Goal: Task Accomplishment & Management: Manage account settings

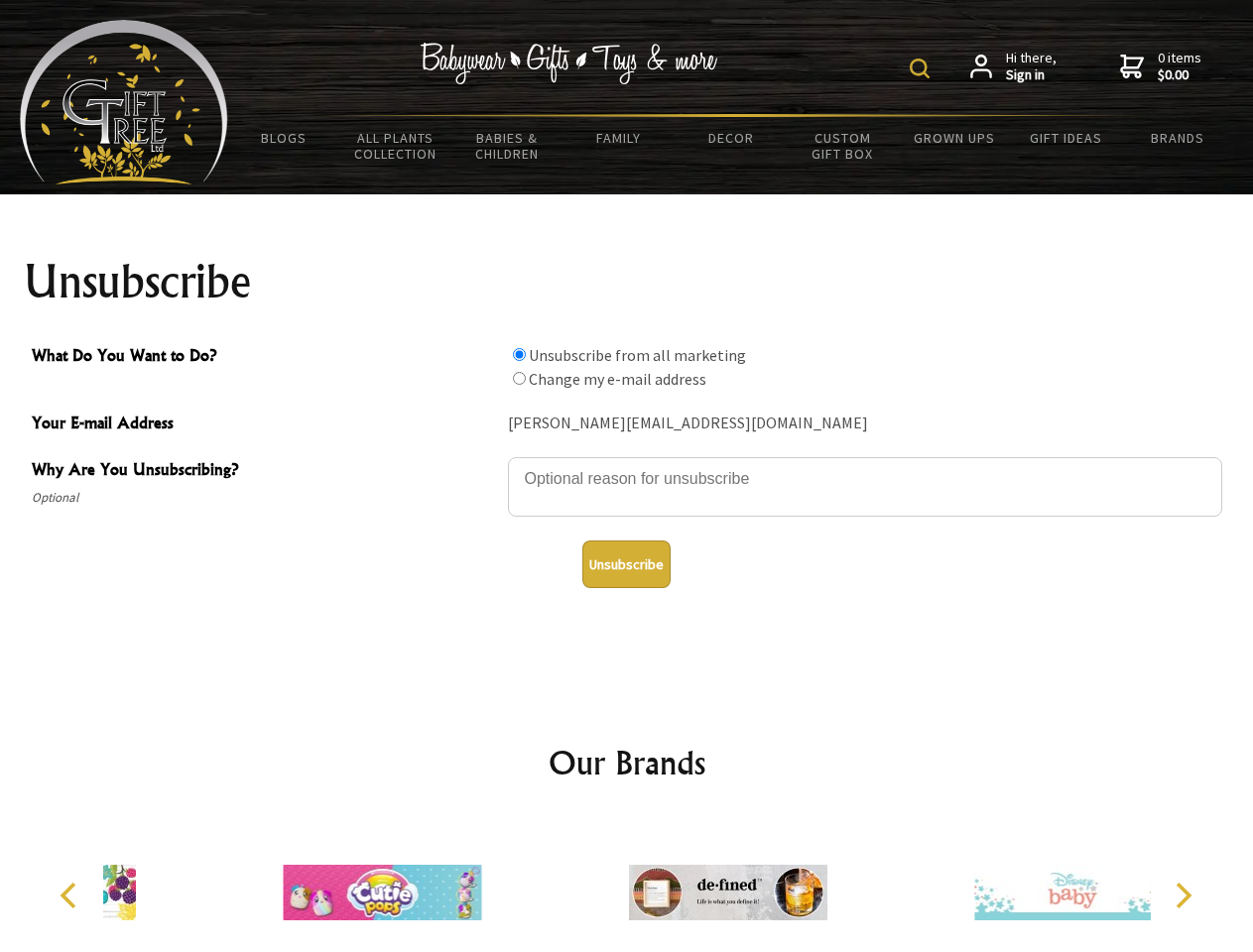
click at [923, 69] on img at bounding box center [920, 69] width 20 height 20
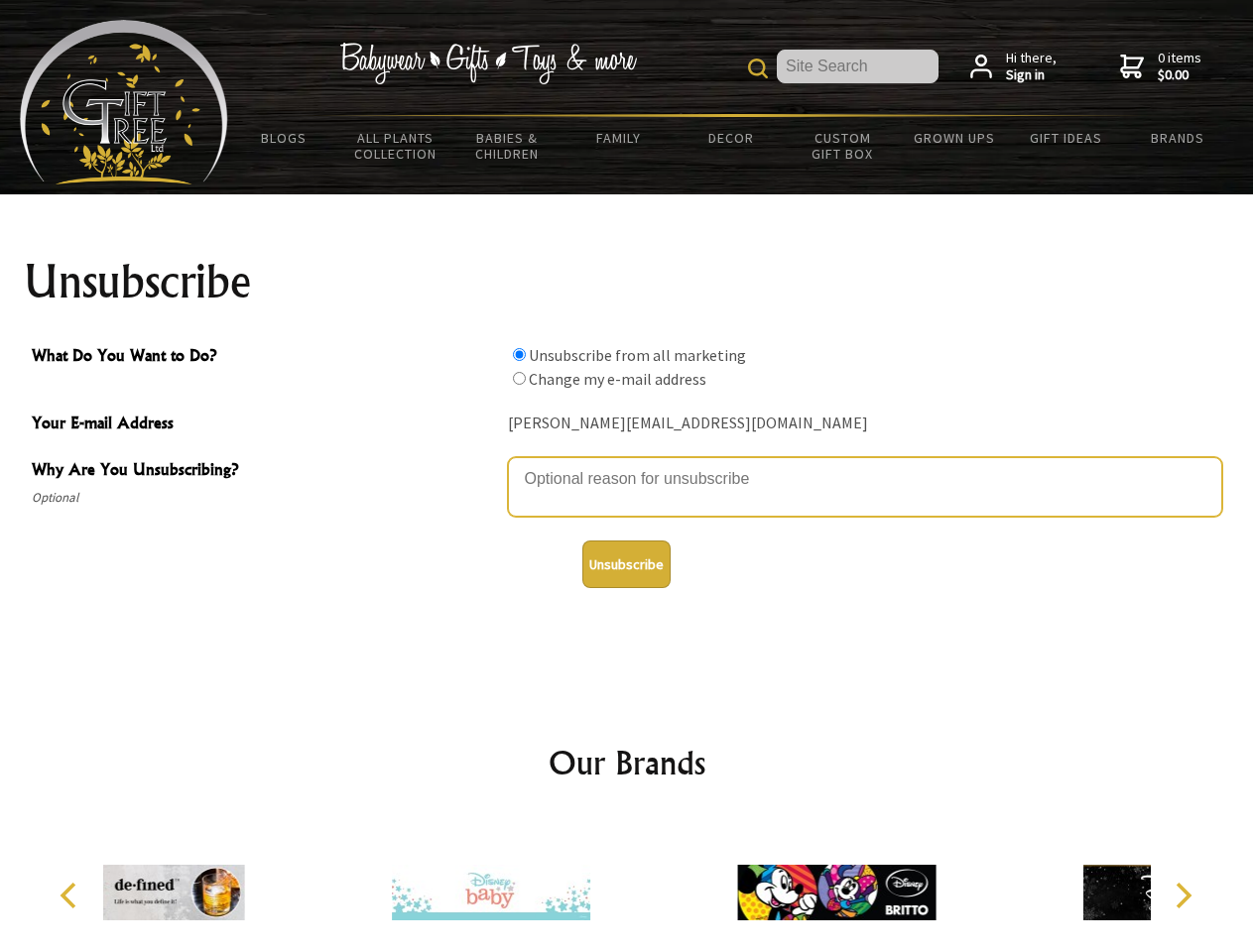
click at [627, 464] on textarea "Why Are You Unsubscribing?" at bounding box center [865, 486] width 715 height 60
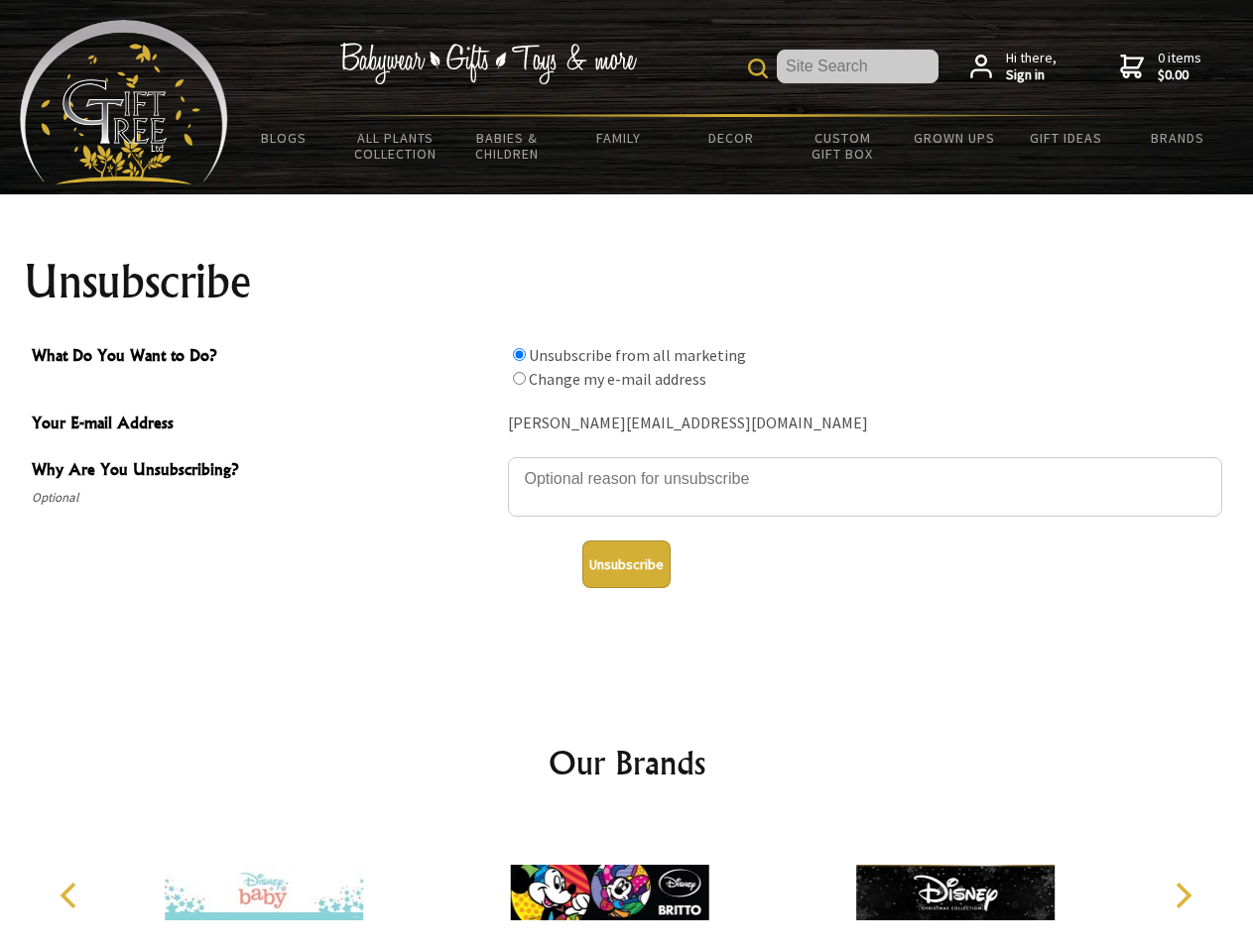
click at [519, 354] on input "What Do You Want to Do?" at bounding box center [519, 354] width 13 height 13
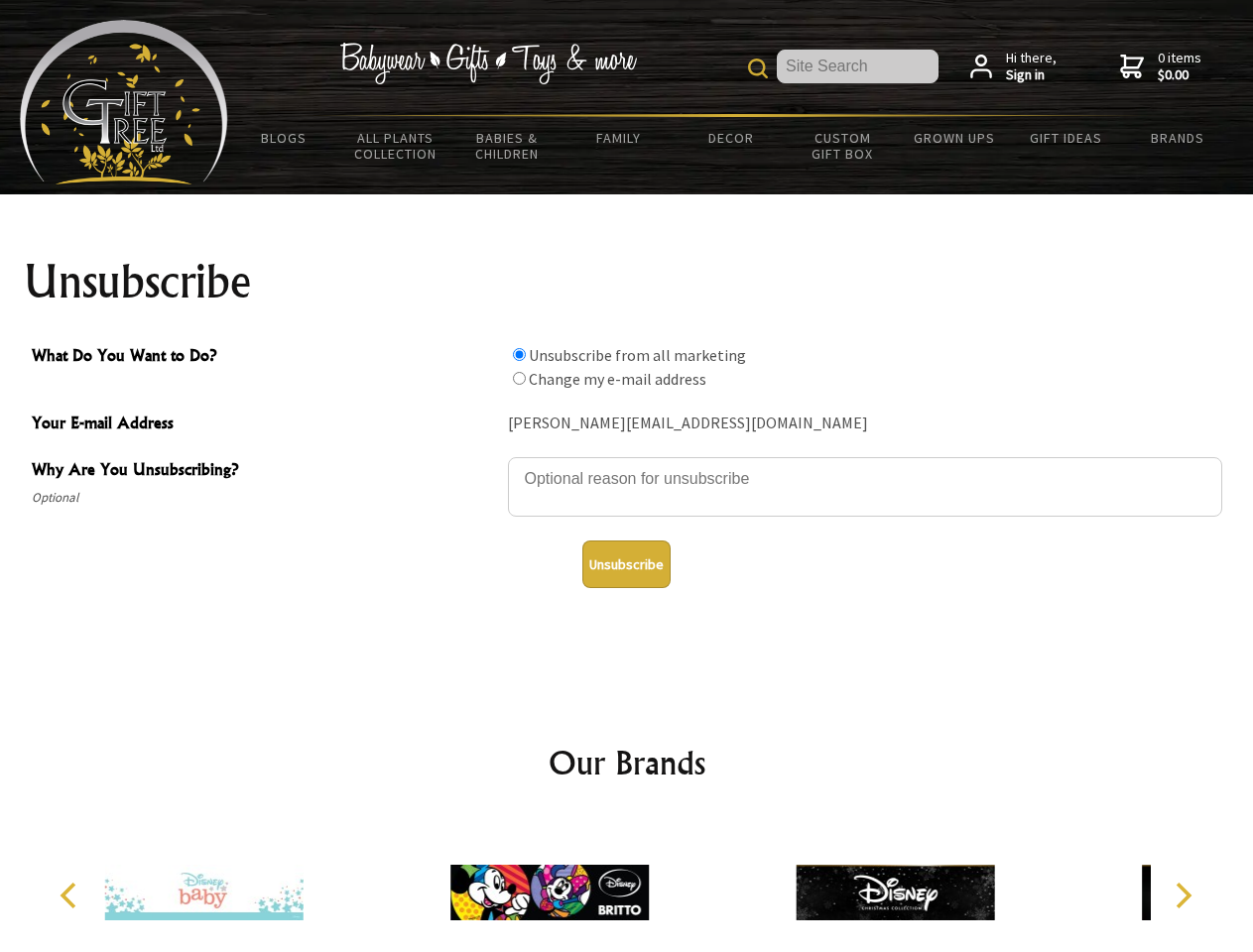
click at [519, 378] on input "What Do You Want to Do?" at bounding box center [519, 378] width 13 height 13
radio input "true"
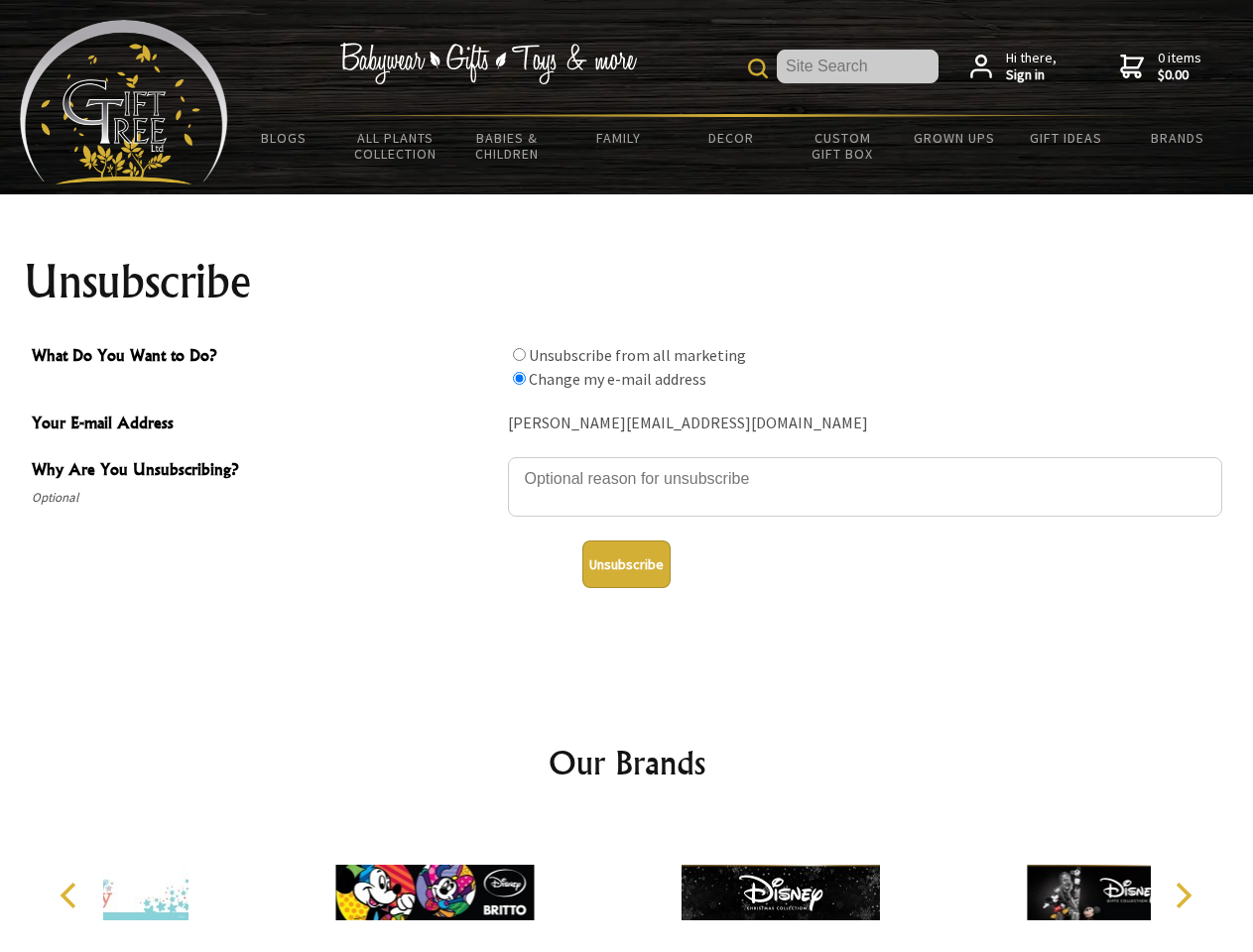
click at [626, 564] on button "Unsubscribe" at bounding box center [626, 564] width 89 height 48
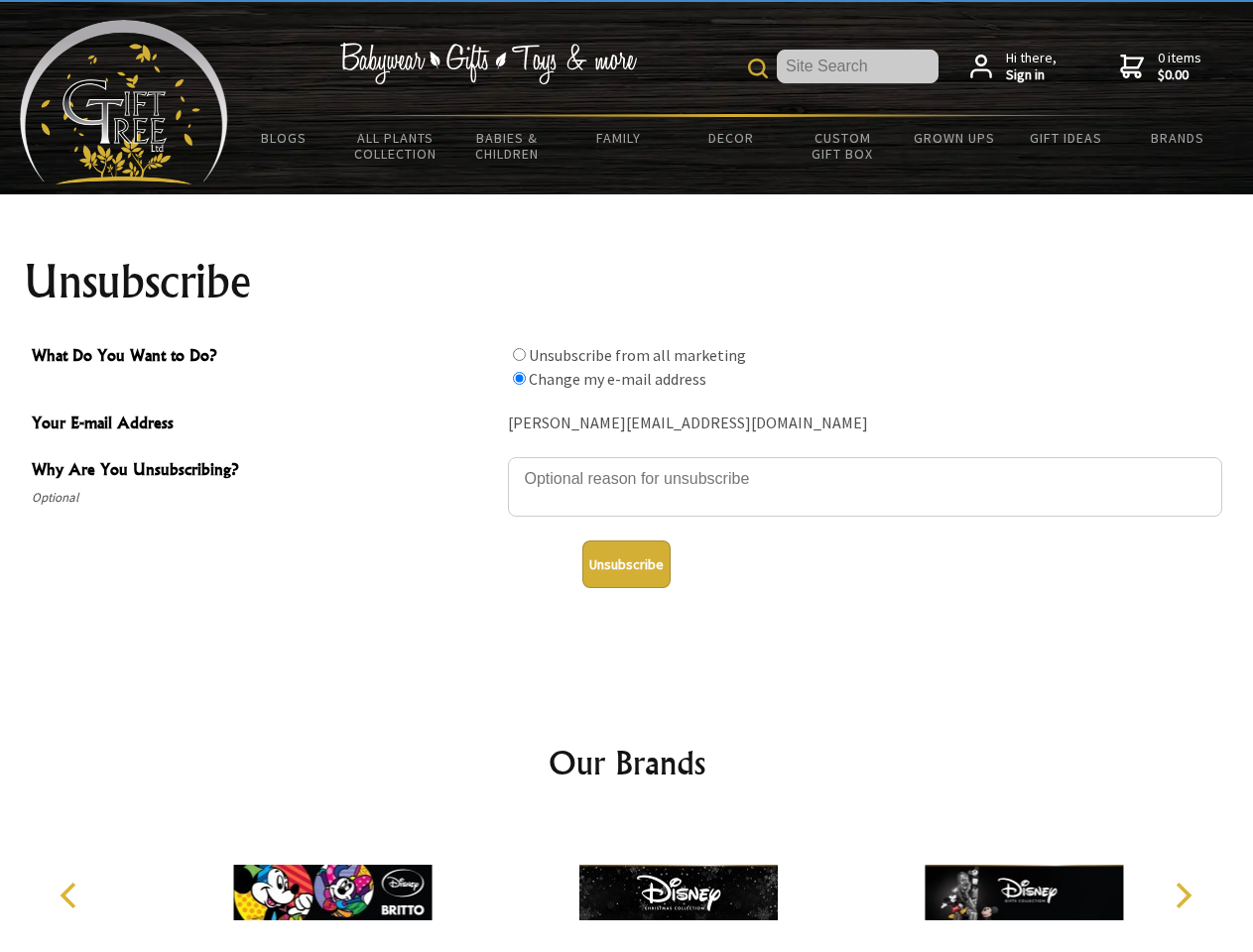
click at [72, 895] on icon "Previous" at bounding box center [71, 895] width 26 height 26
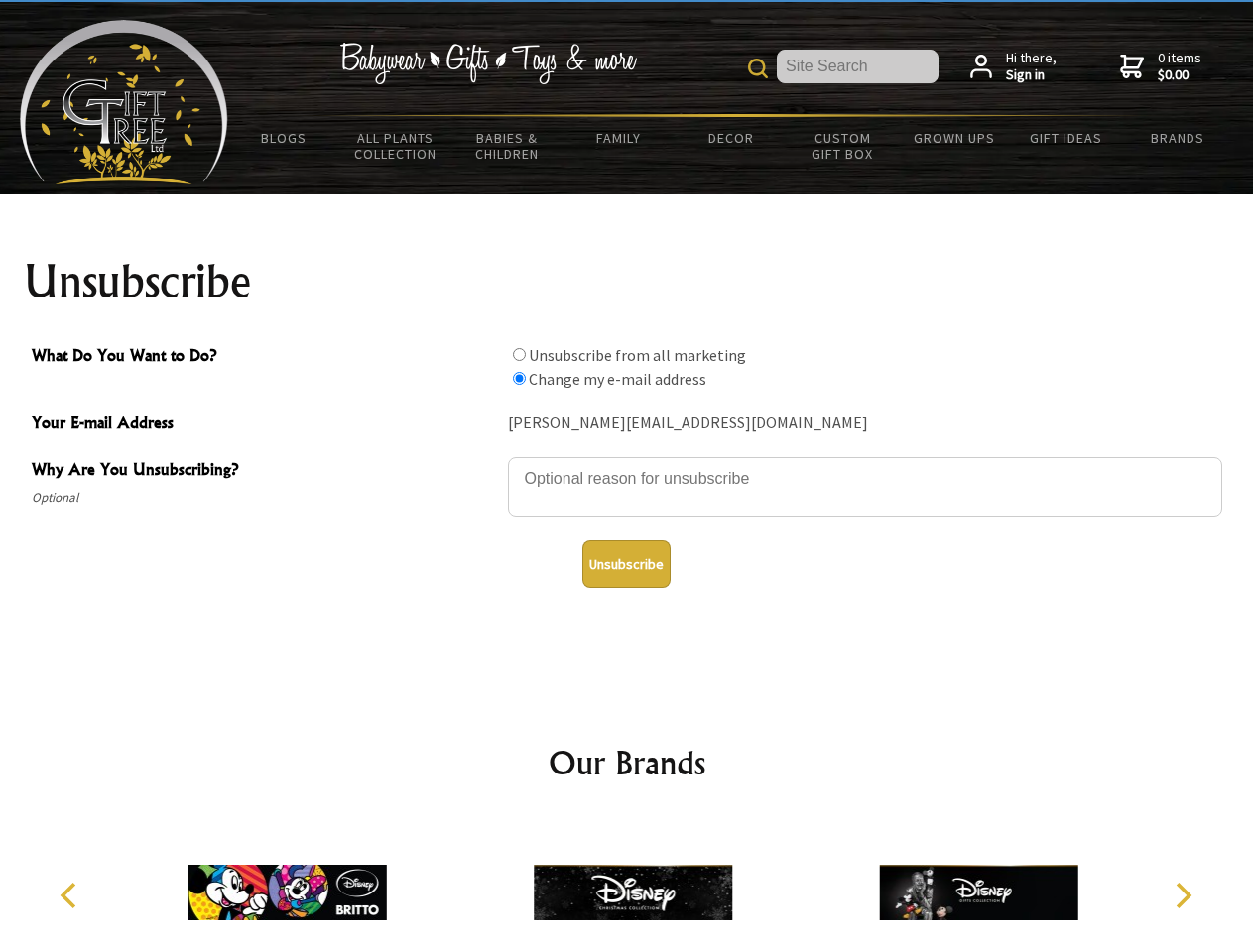
click at [1182, 895] on icon "Next" at bounding box center [1181, 895] width 26 height 26
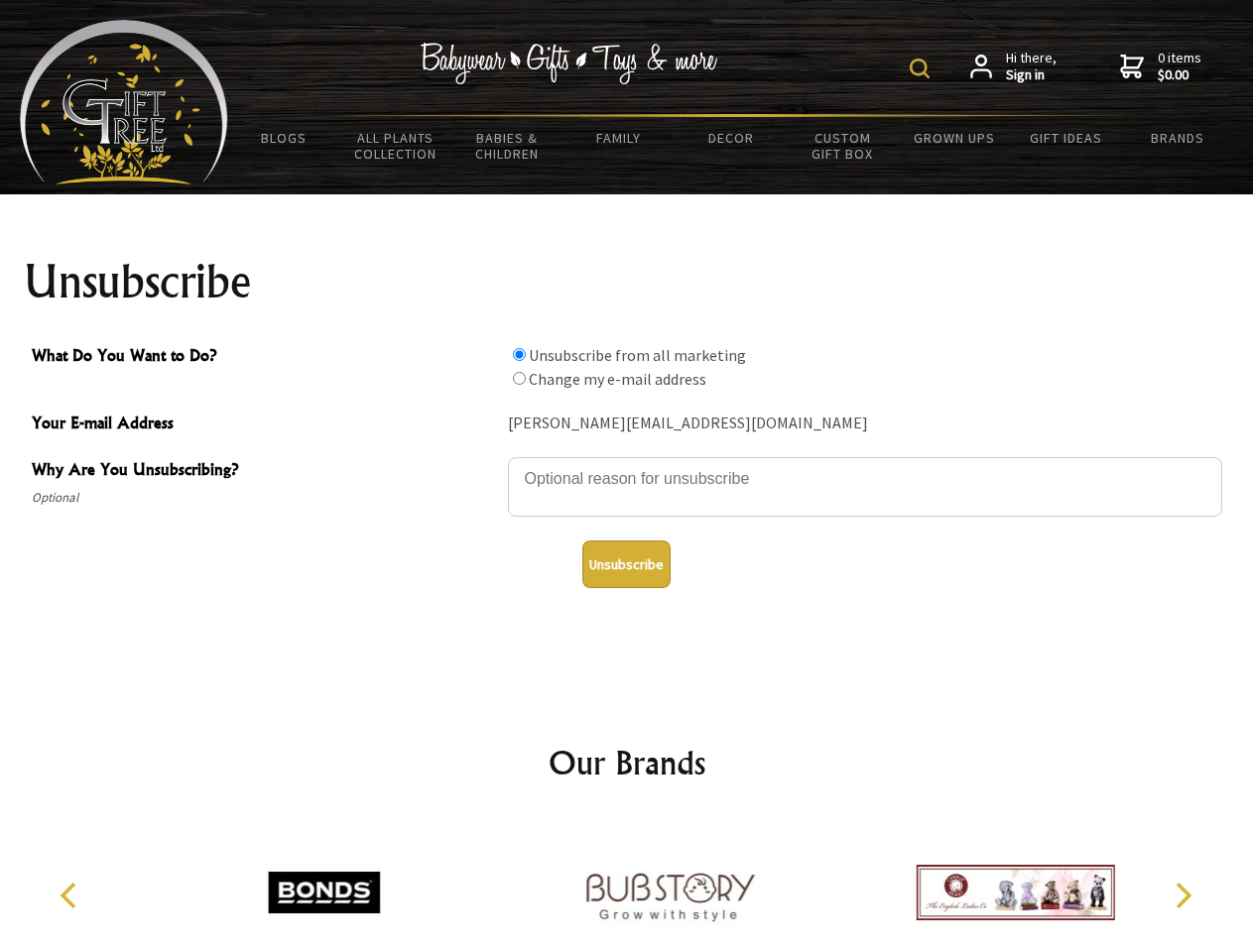
click at [923, 69] on img at bounding box center [920, 69] width 20 height 20
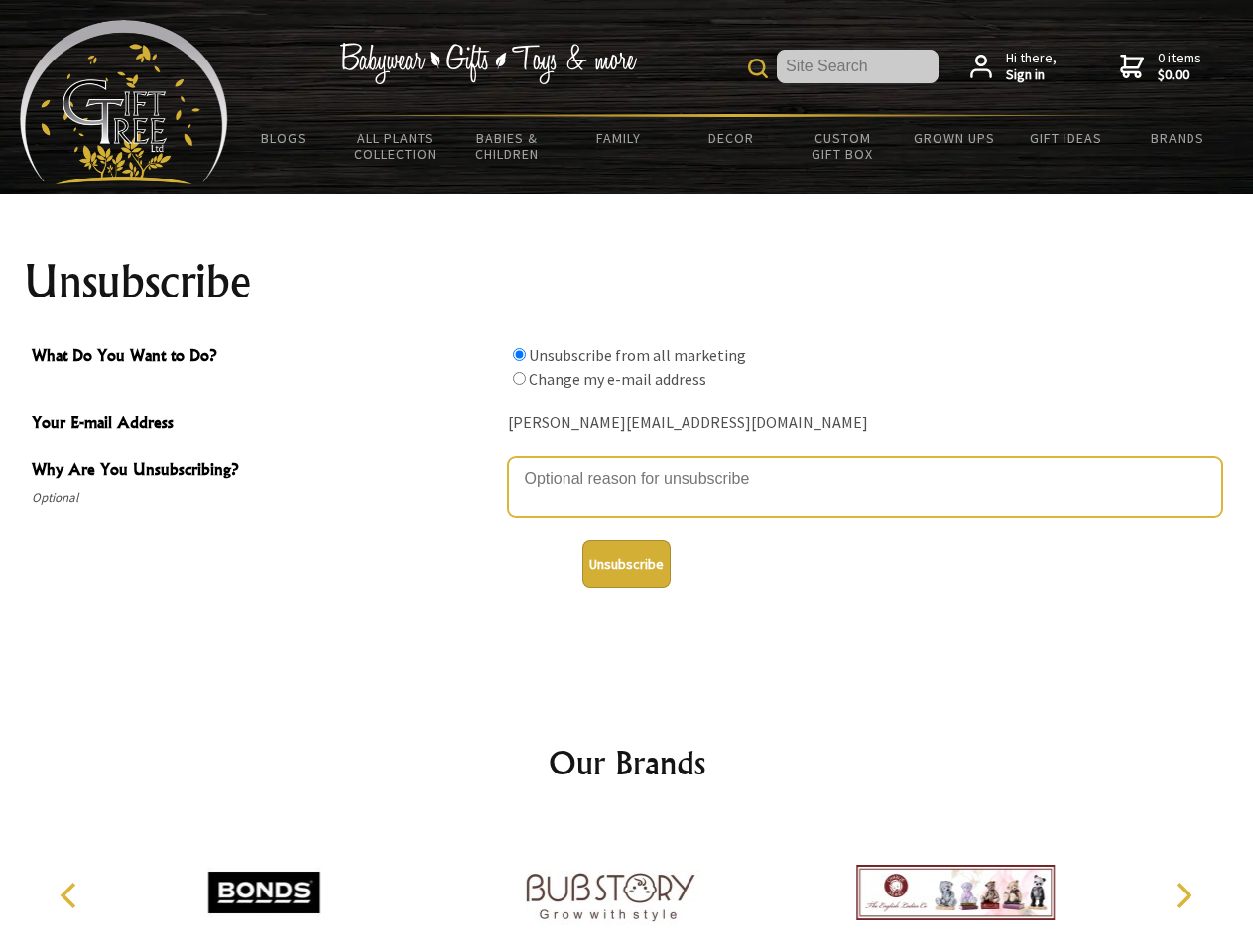
click at [627, 464] on textarea "Why Are You Unsubscribing?" at bounding box center [865, 486] width 715 height 60
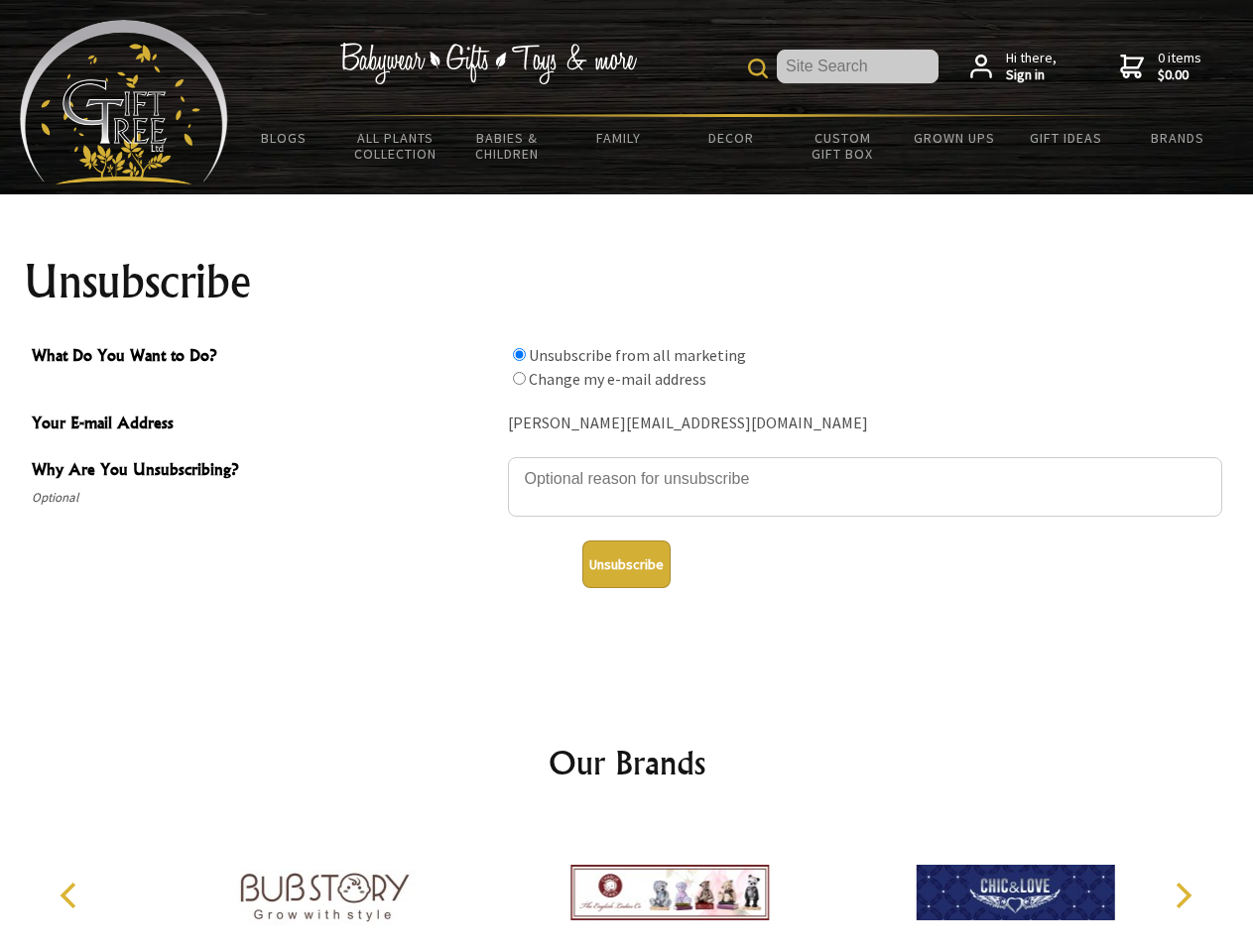
click at [519, 354] on input "What Do You Want to Do?" at bounding box center [519, 354] width 13 height 13
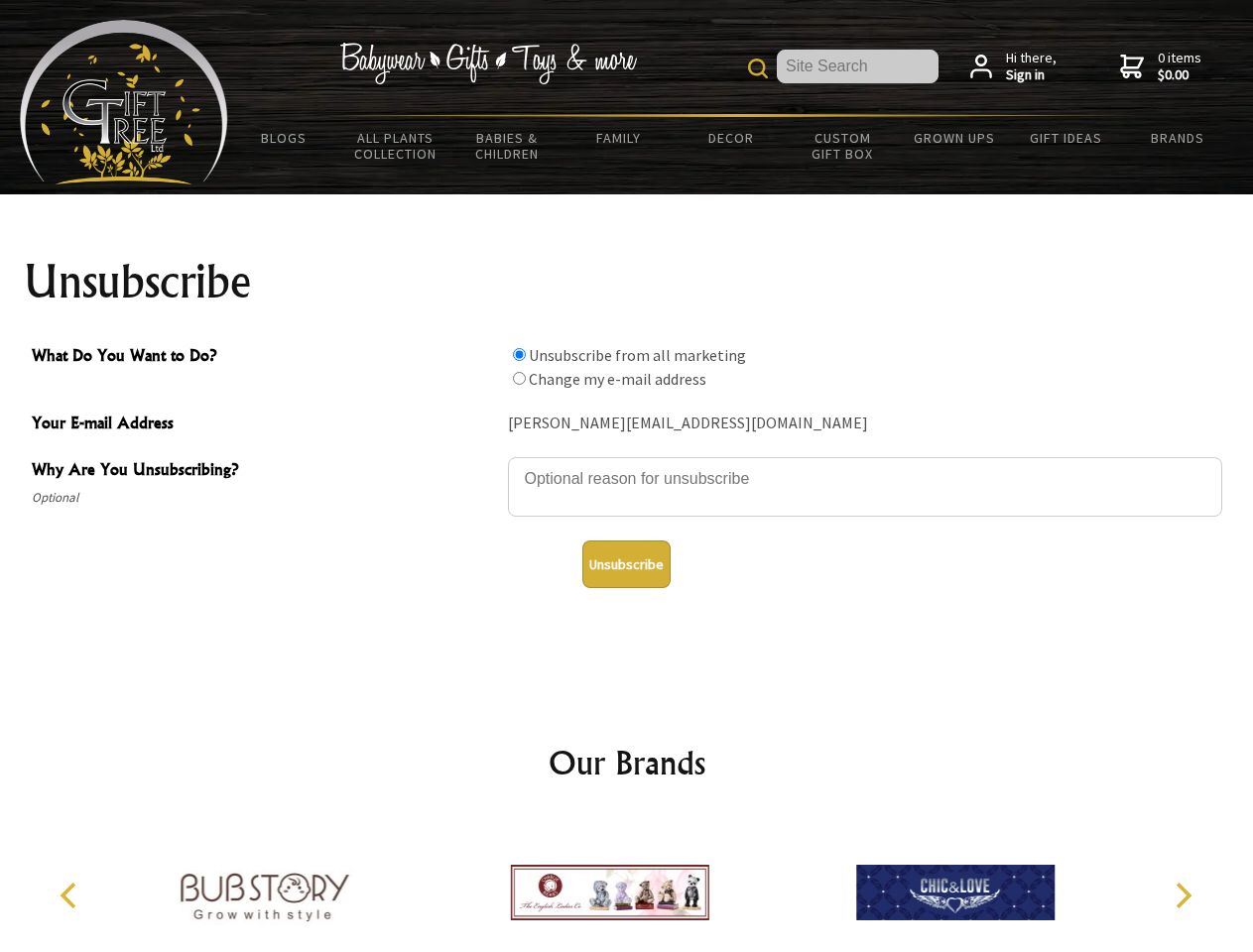
click at [519, 378] on input "What Do You Want to Do?" at bounding box center [519, 378] width 13 height 13
radio input "true"
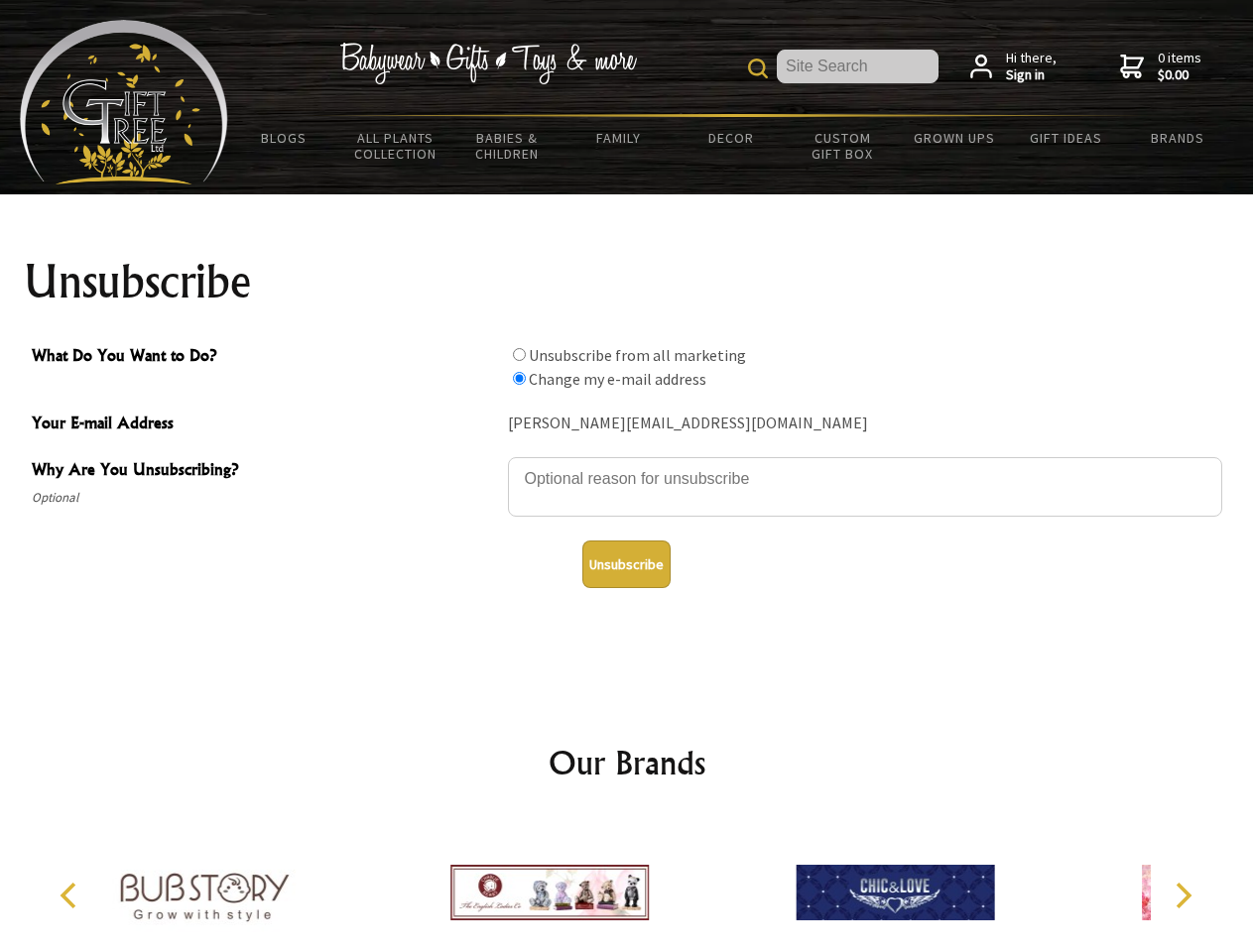
click at [626, 564] on button "Unsubscribe" at bounding box center [626, 564] width 89 height 48
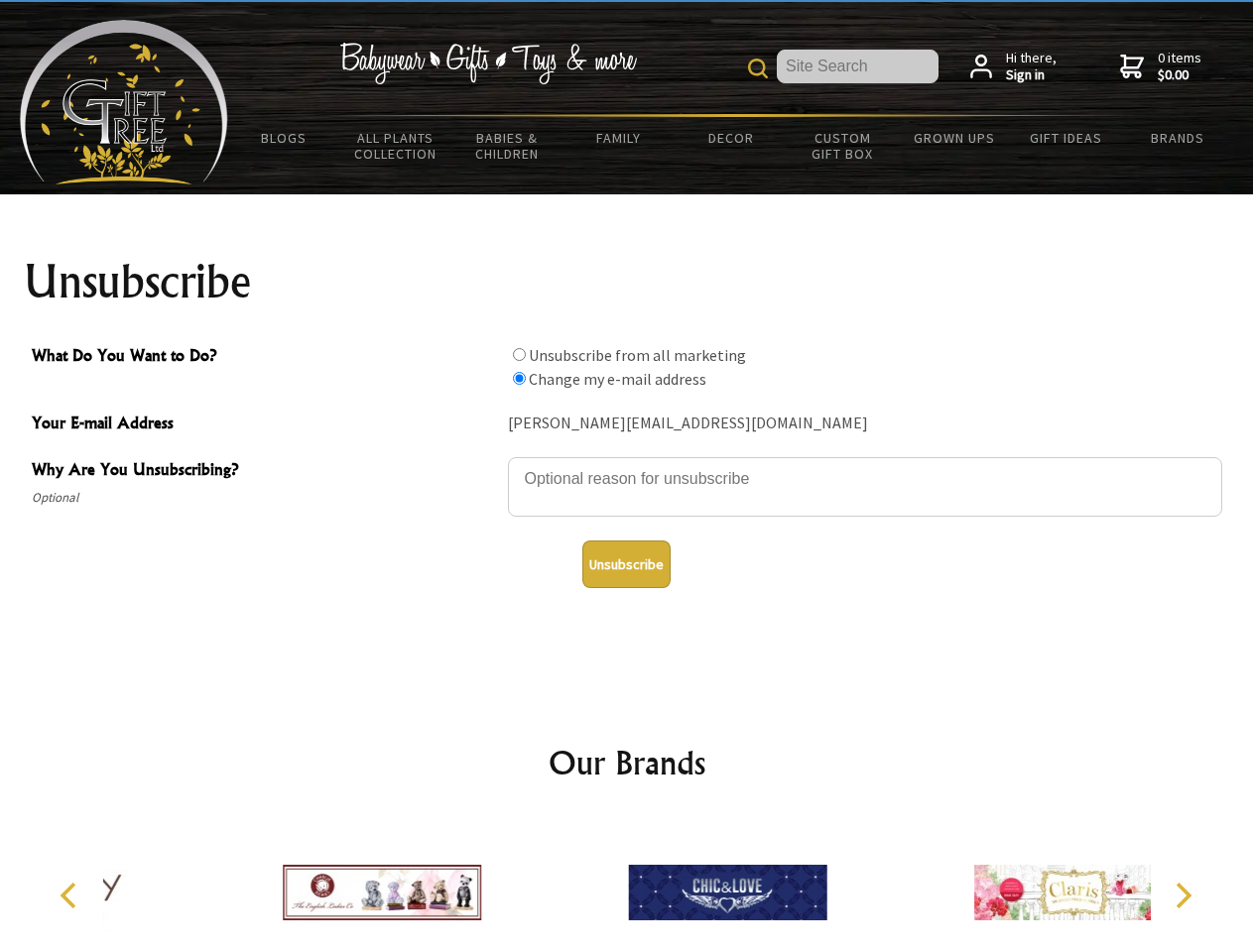
click at [627, 884] on div at bounding box center [727, 894] width 345 height 154
click at [72, 895] on icon "Previous" at bounding box center [71, 895] width 26 height 26
click at [1182, 895] on icon "Next" at bounding box center [1181, 895] width 26 height 26
